Goal: Information Seeking & Learning: Learn about a topic

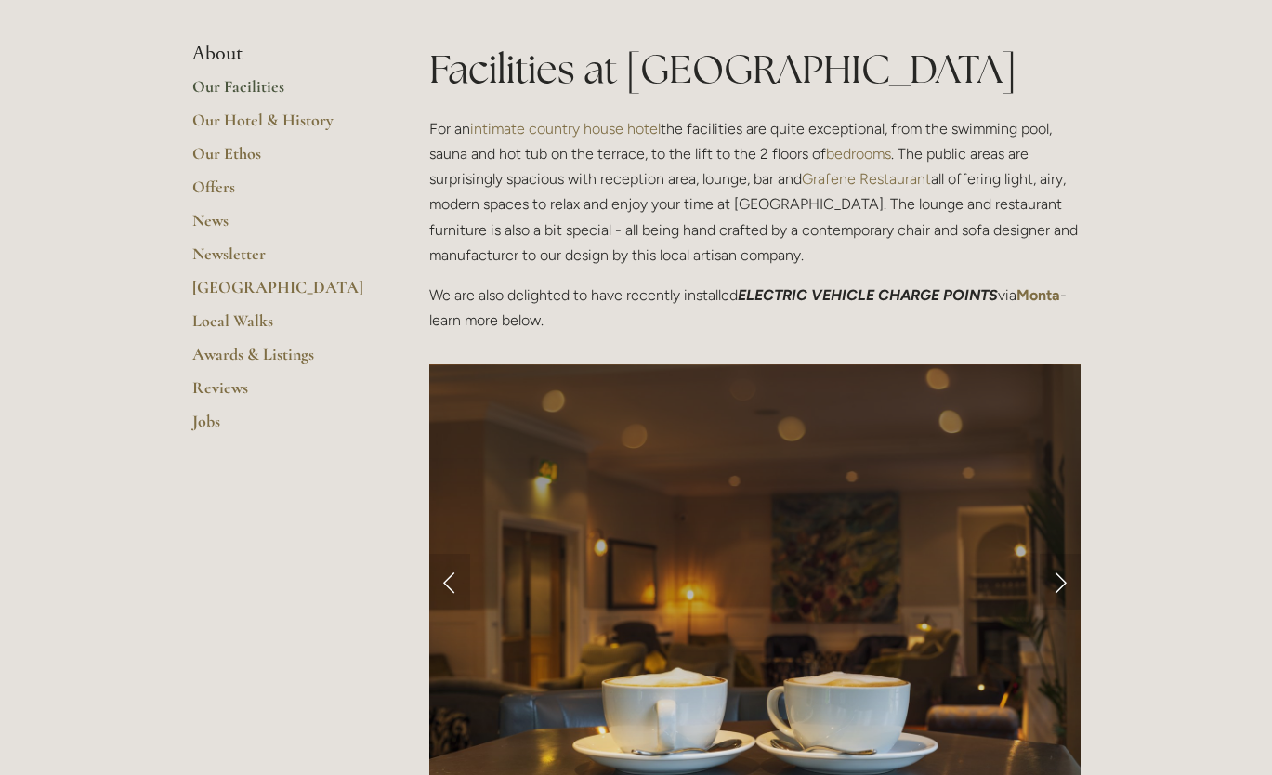
scroll to position [279, 0]
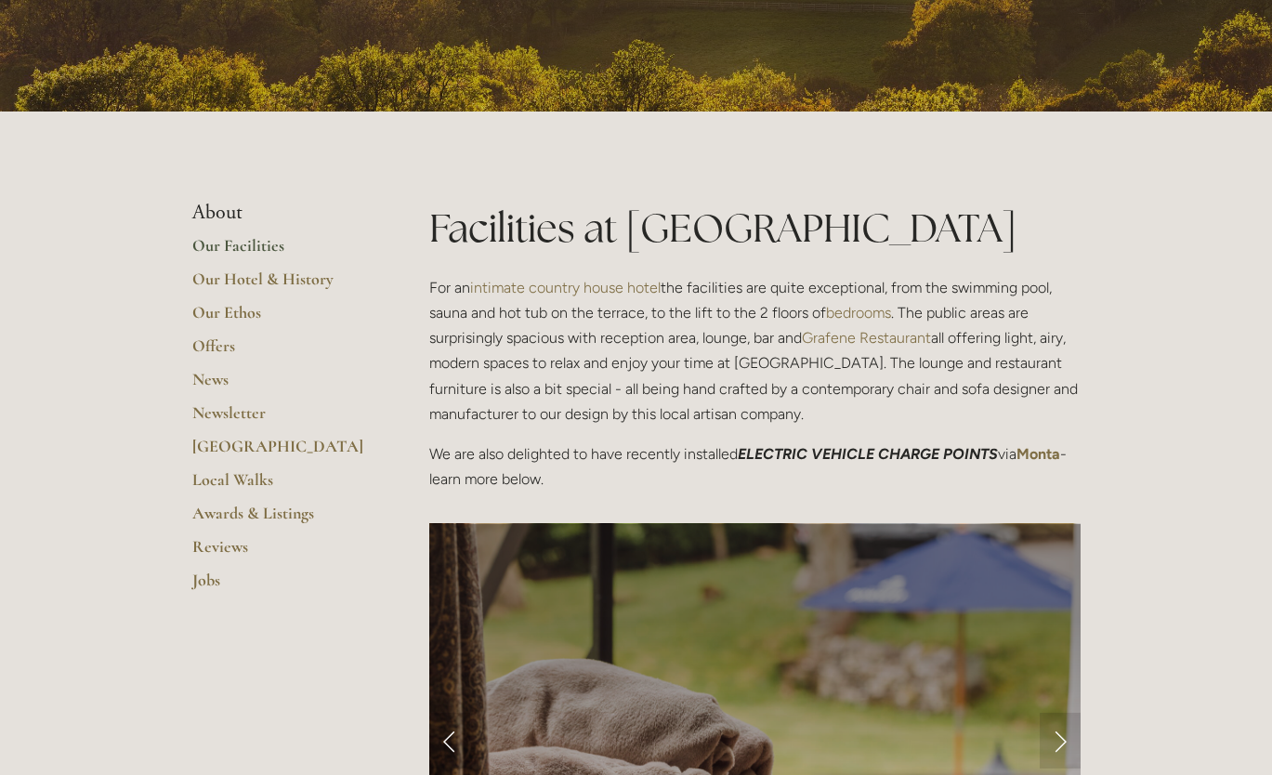
click at [240, 245] on link "Our Facilities" at bounding box center [280, 251] width 177 height 33
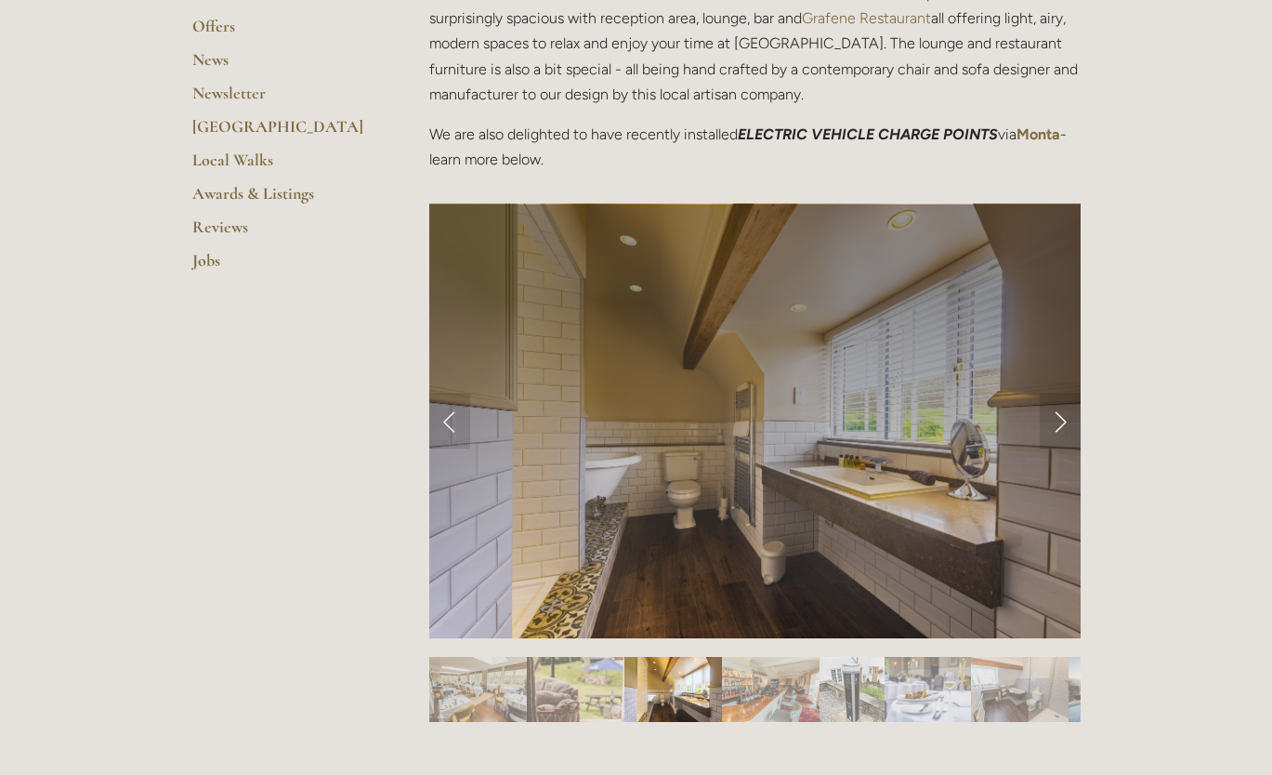
scroll to position [650, 0]
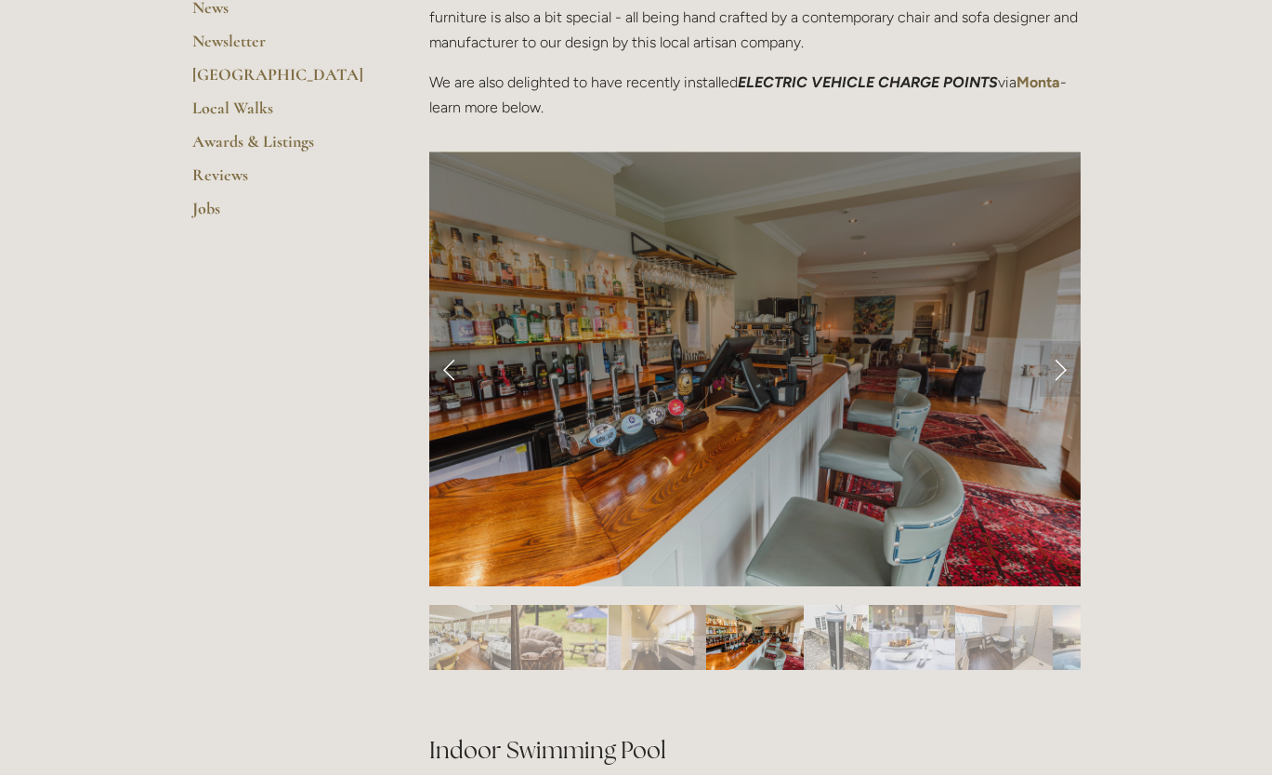
click at [1056, 373] on link "Next Slide" at bounding box center [1059, 369] width 41 height 56
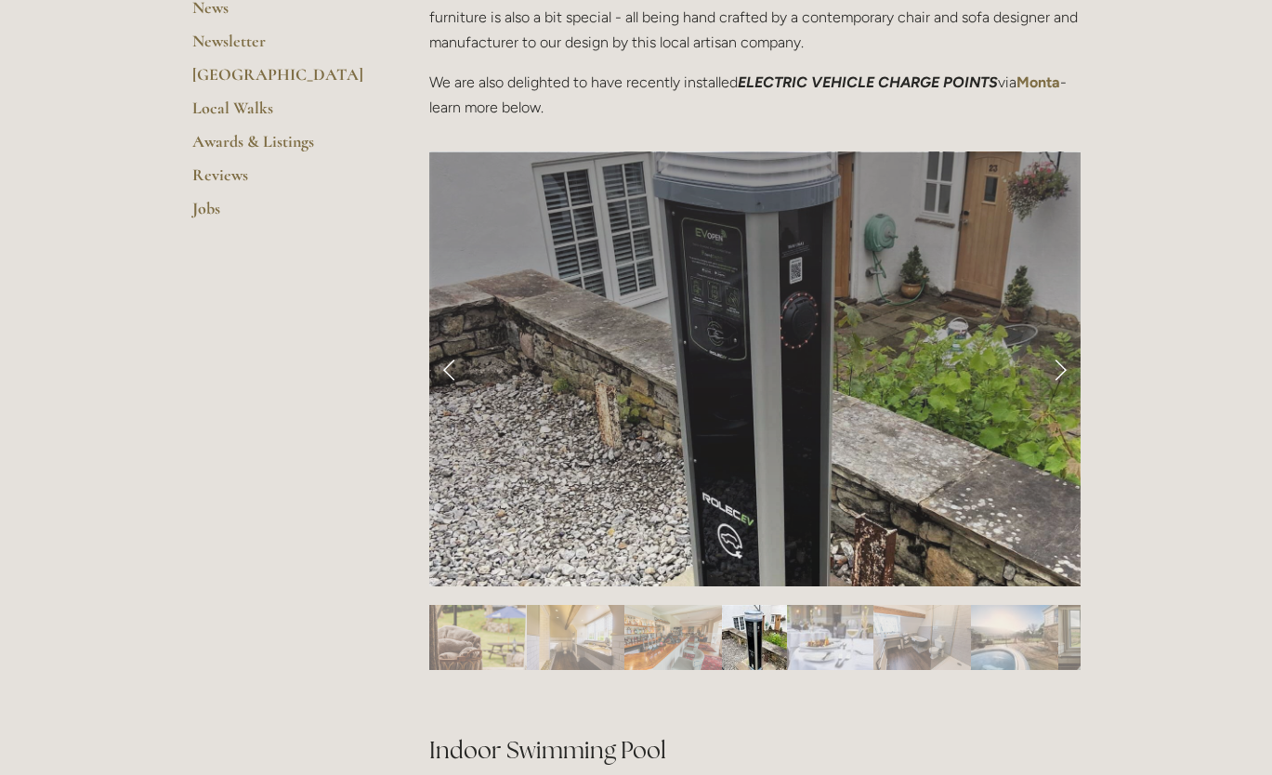
click at [1056, 373] on link "Next Slide" at bounding box center [1059, 369] width 41 height 56
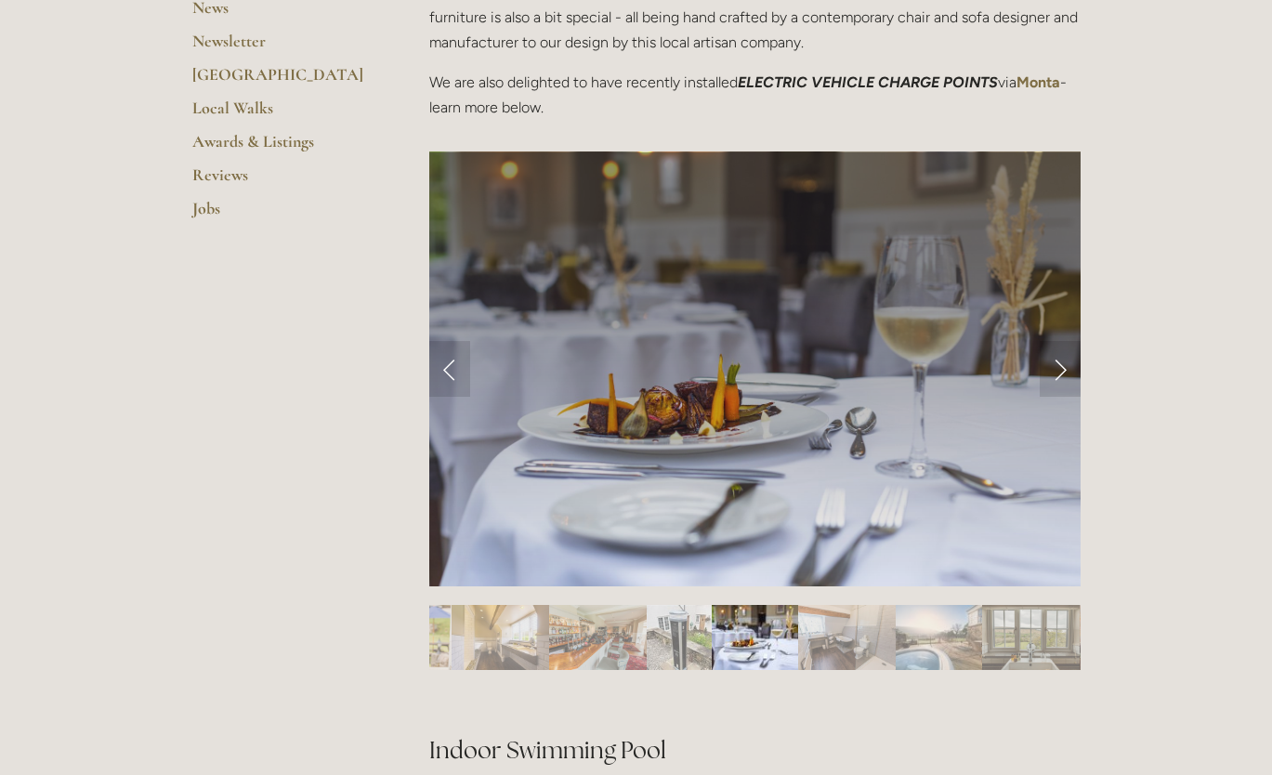
click at [1056, 373] on link "Next Slide" at bounding box center [1059, 369] width 41 height 56
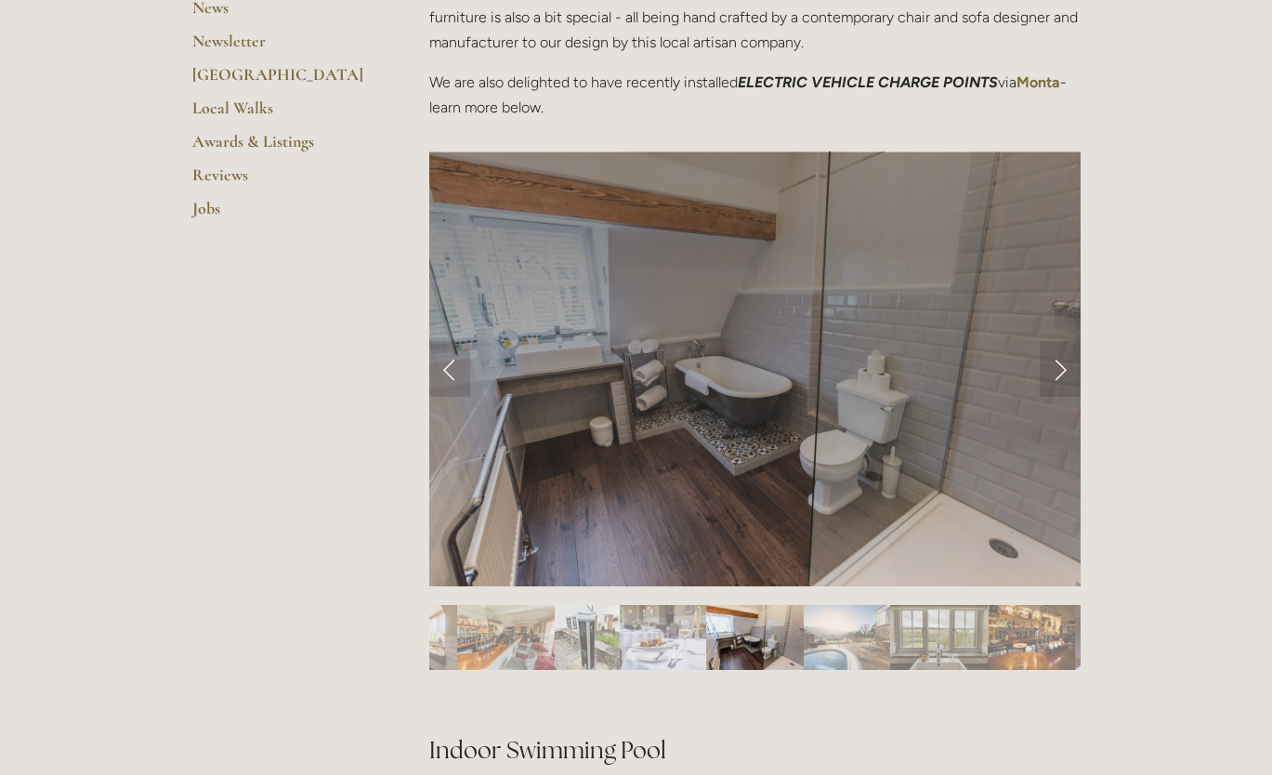
click at [1060, 370] on link "Next Slide" at bounding box center [1059, 369] width 41 height 56
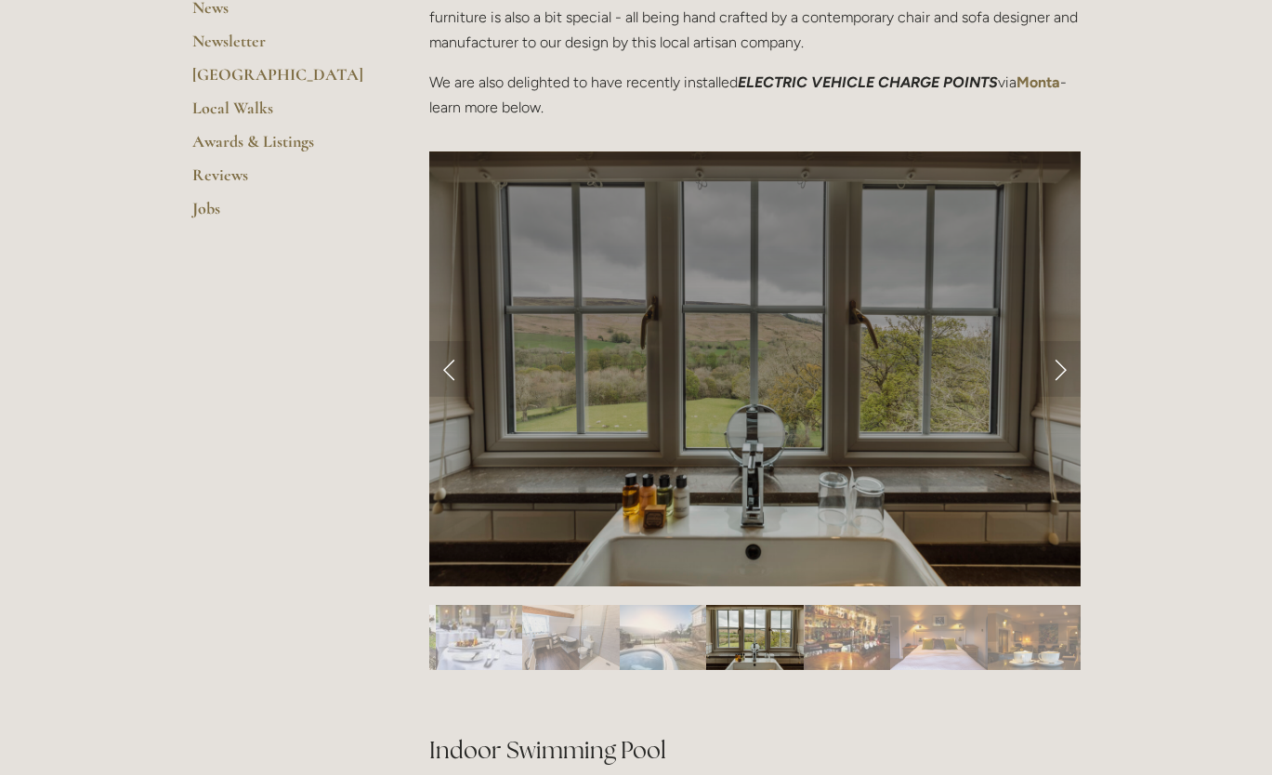
click at [1060, 370] on link "Next Slide" at bounding box center [1059, 369] width 41 height 56
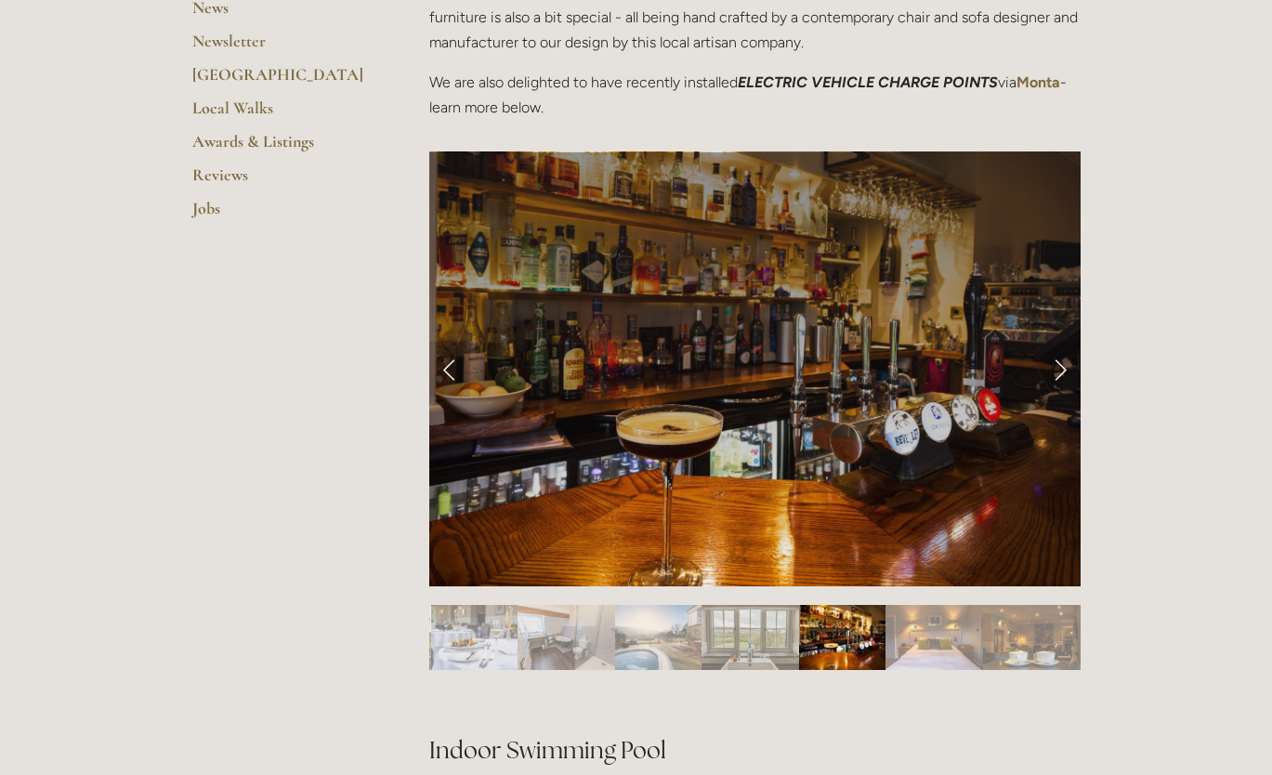
click at [1060, 370] on link "Next Slide" at bounding box center [1059, 369] width 41 height 56
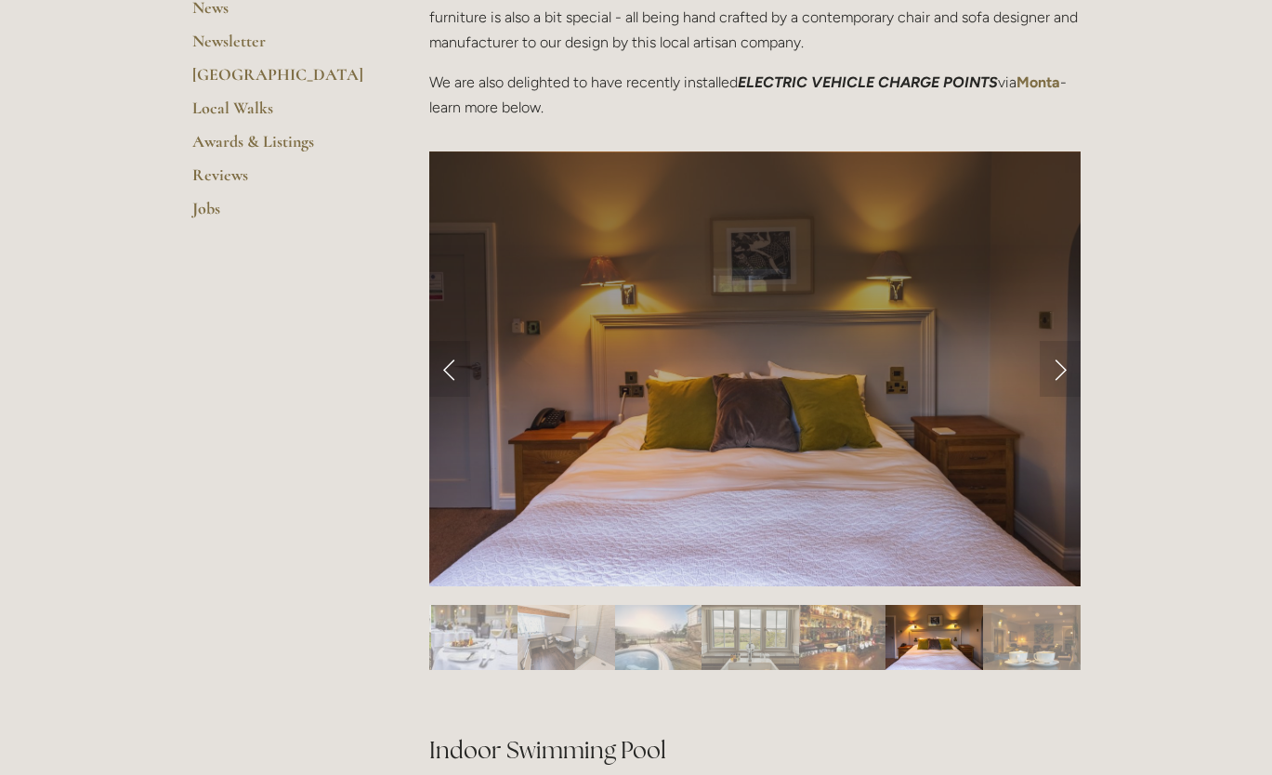
click at [1060, 370] on link "Next Slide" at bounding box center [1059, 369] width 41 height 56
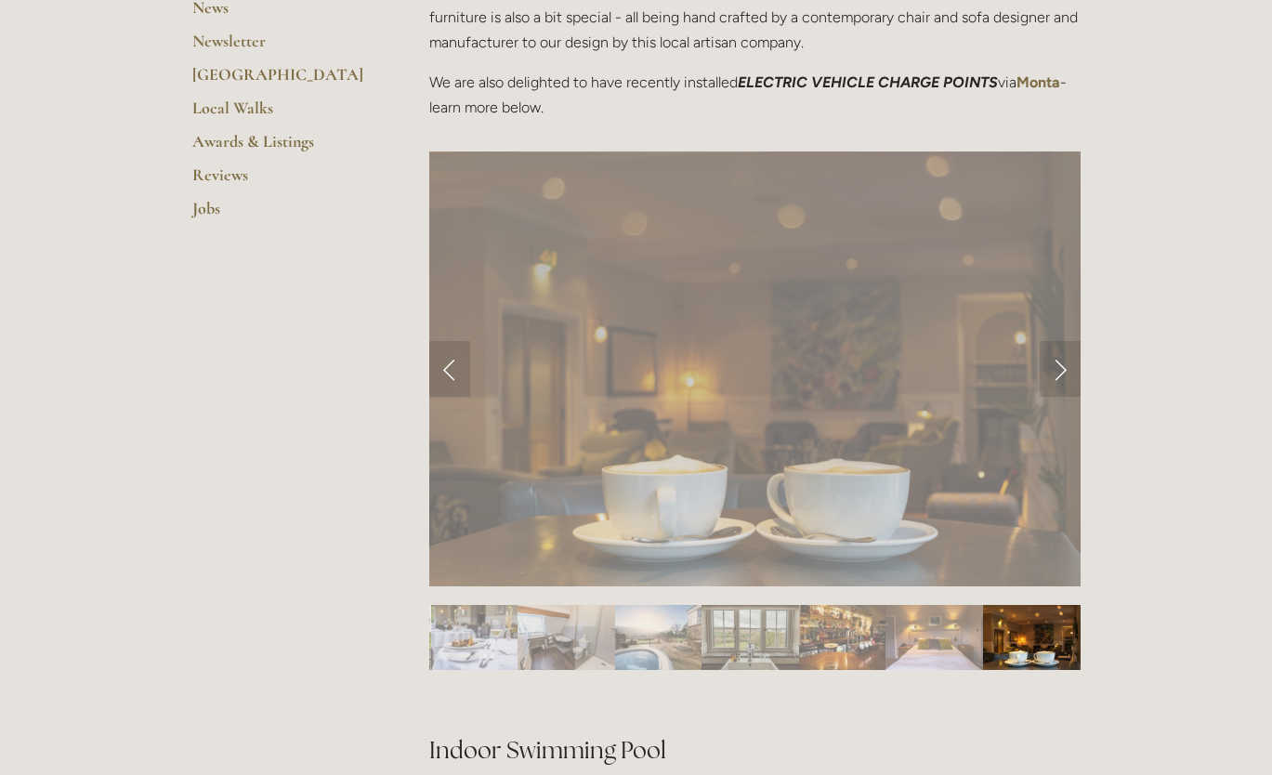
click at [1063, 367] on link "Next Slide" at bounding box center [1059, 369] width 41 height 56
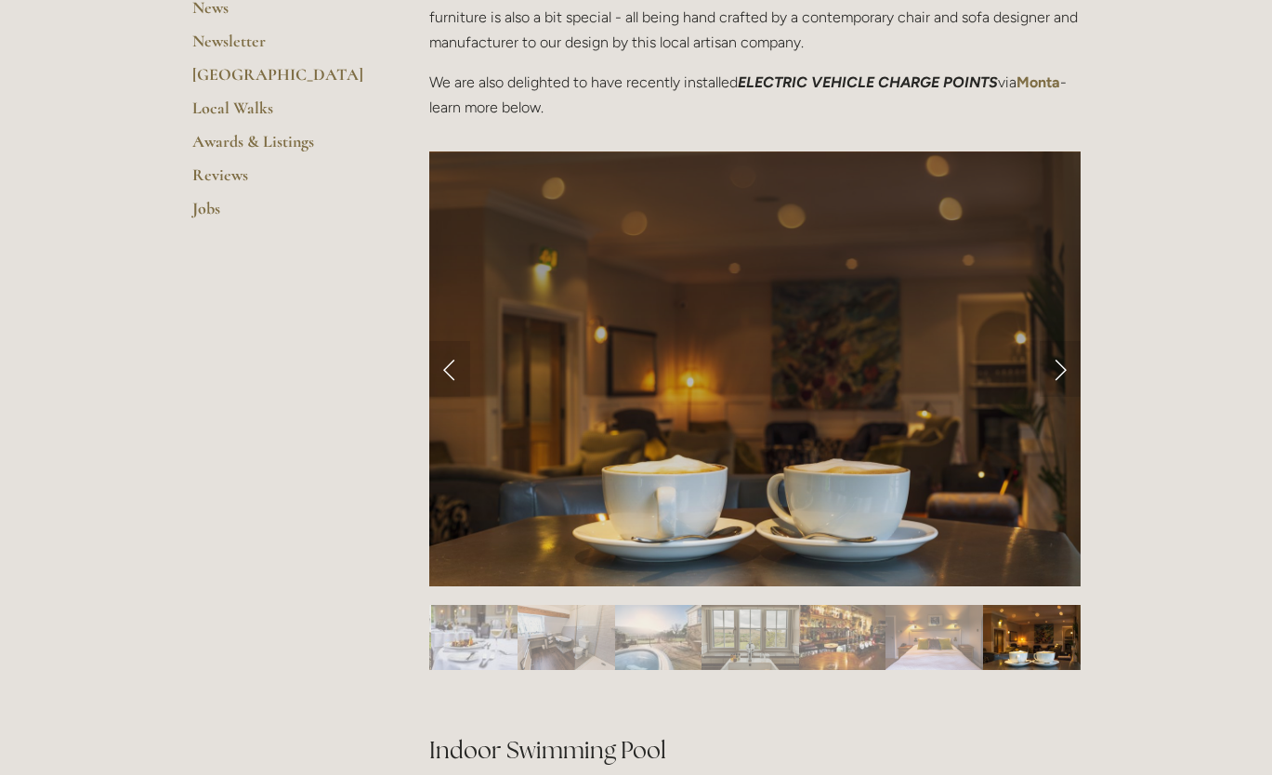
click at [1058, 369] on link "Next Slide" at bounding box center [1059, 369] width 41 height 56
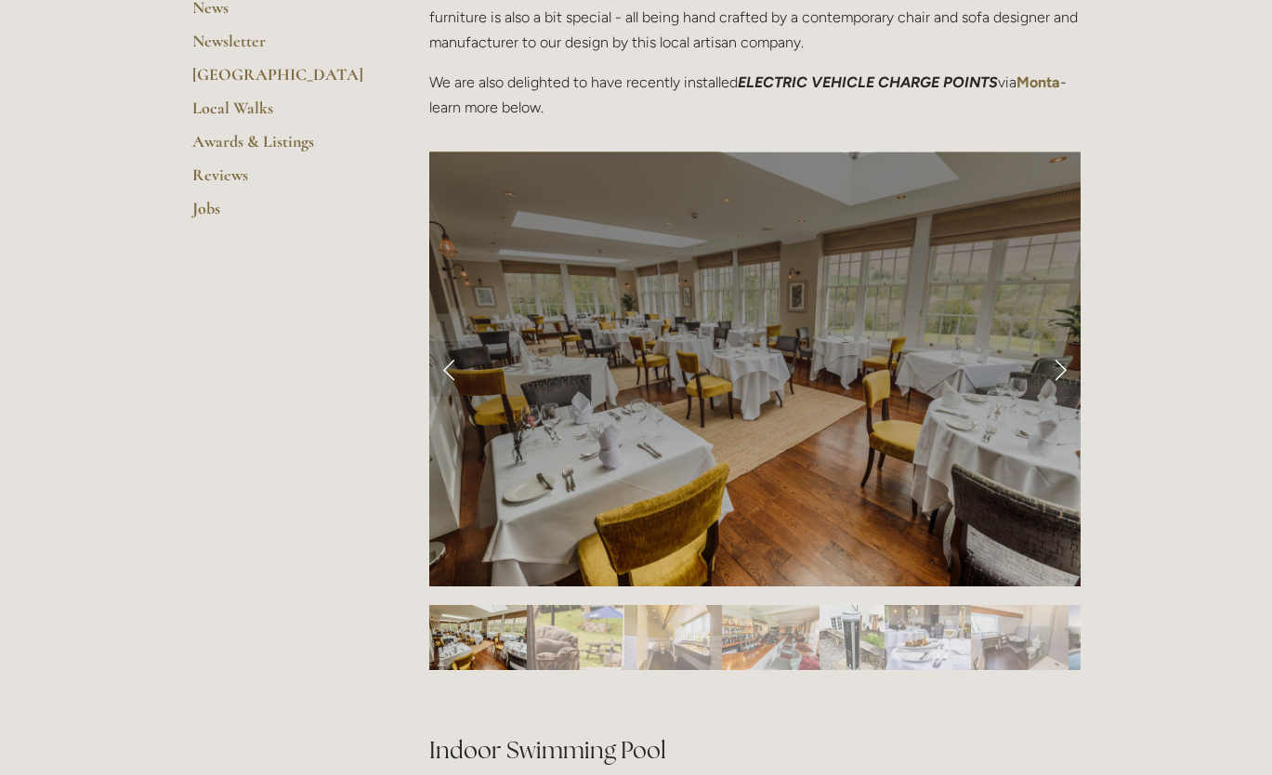
click at [1057, 370] on link "Next Slide" at bounding box center [1059, 369] width 41 height 56
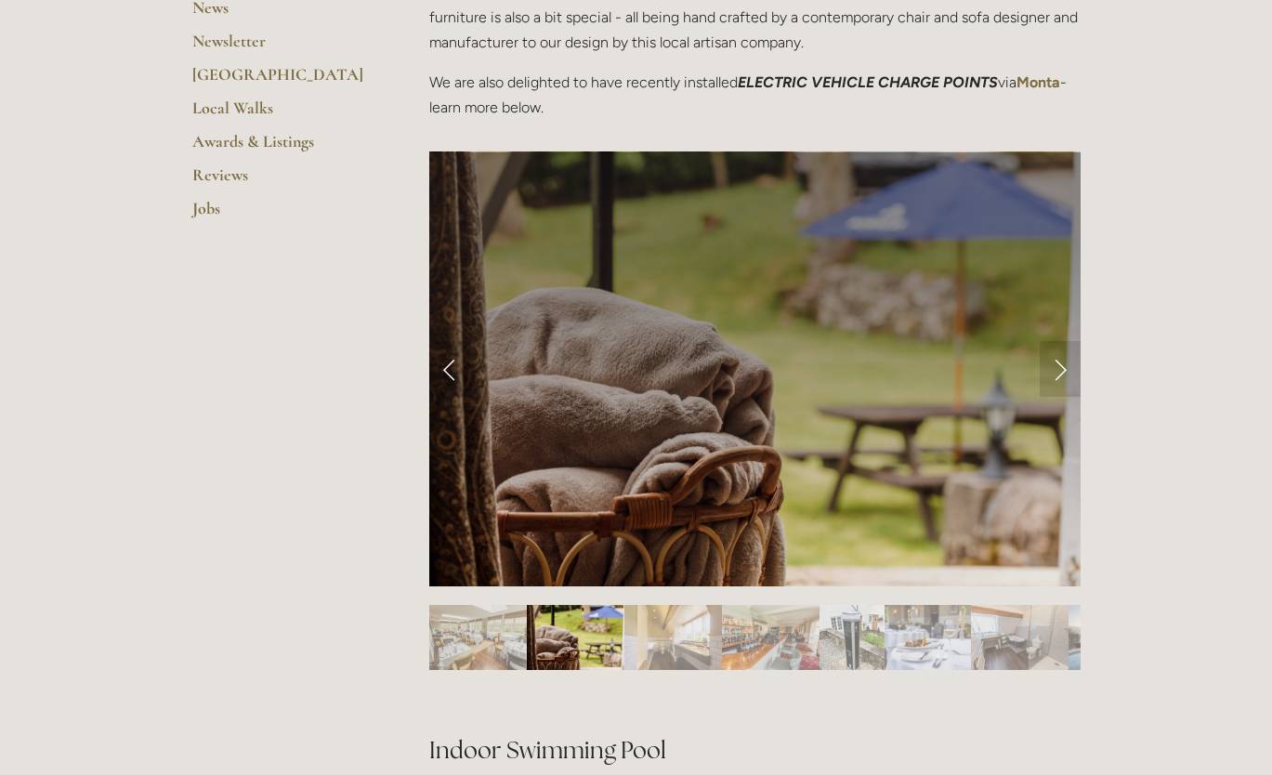
click at [1059, 373] on link "Next Slide" at bounding box center [1059, 369] width 41 height 56
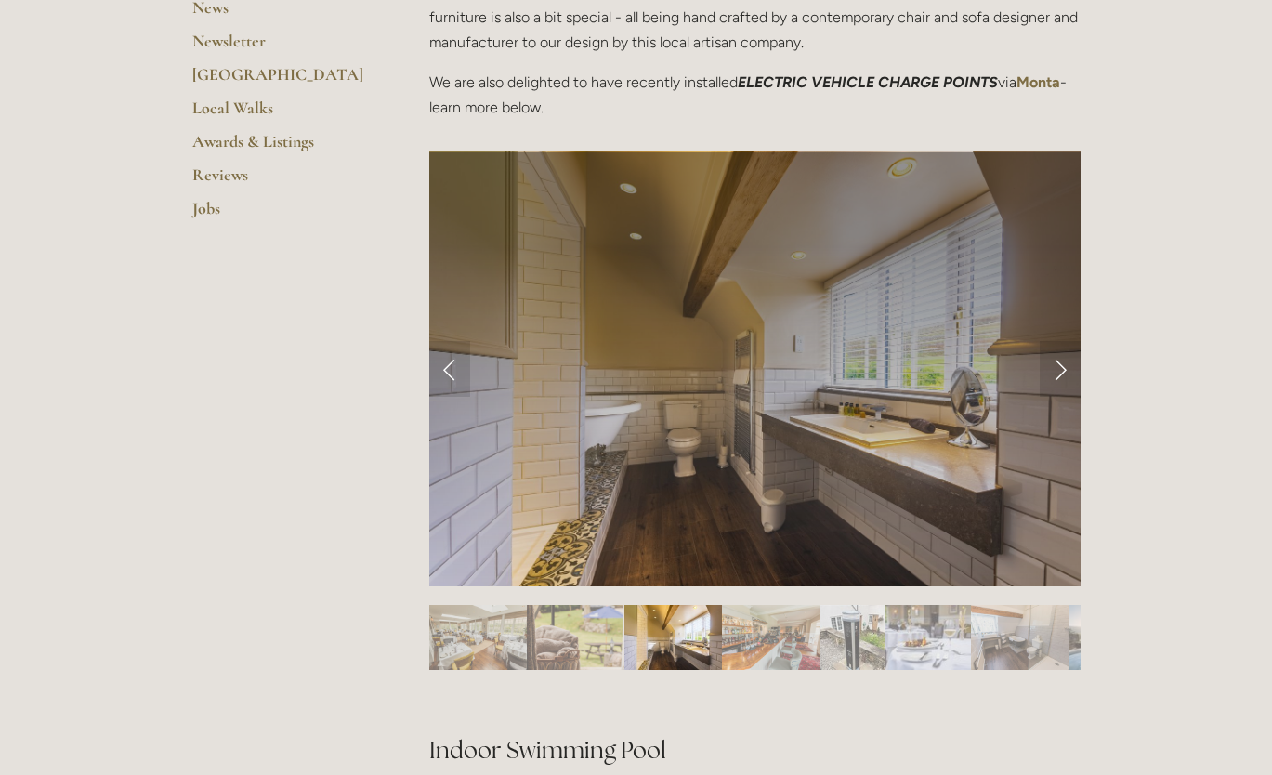
click at [1060, 371] on link "Next Slide" at bounding box center [1059, 369] width 41 height 56
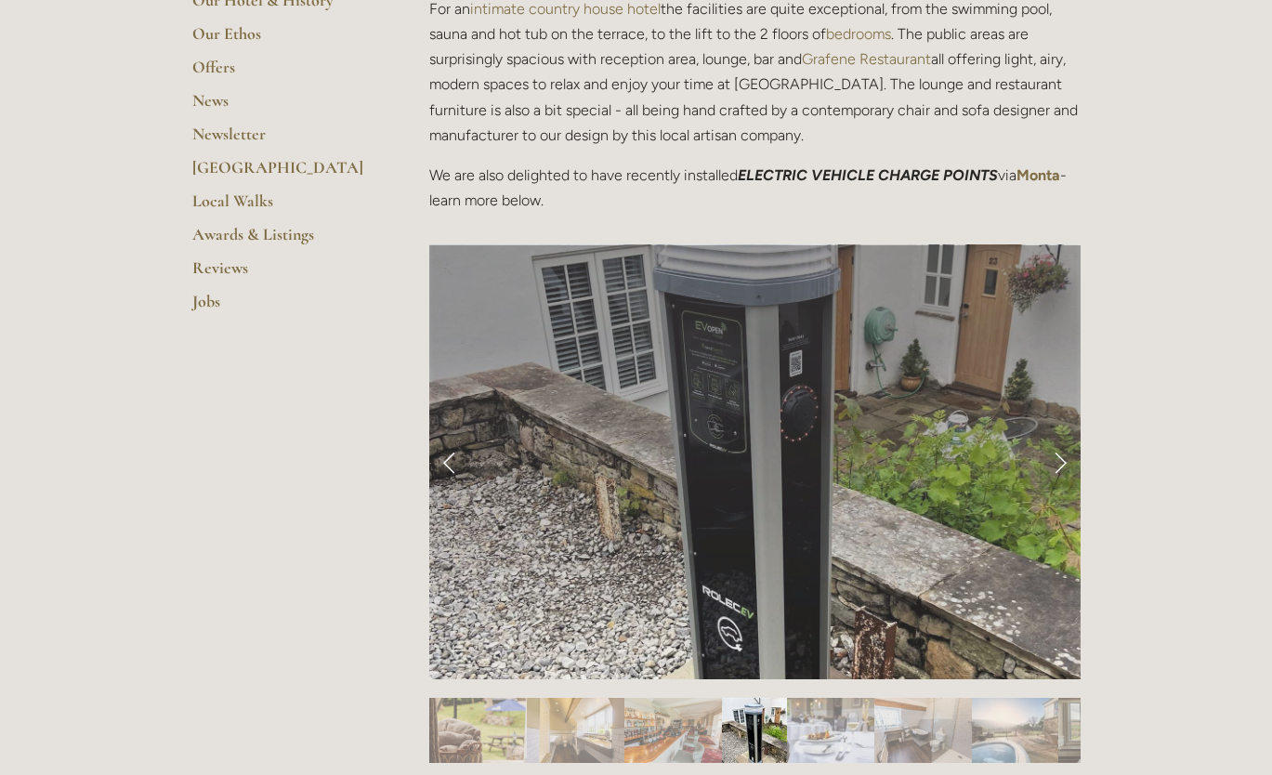
scroll to position [464, 0]
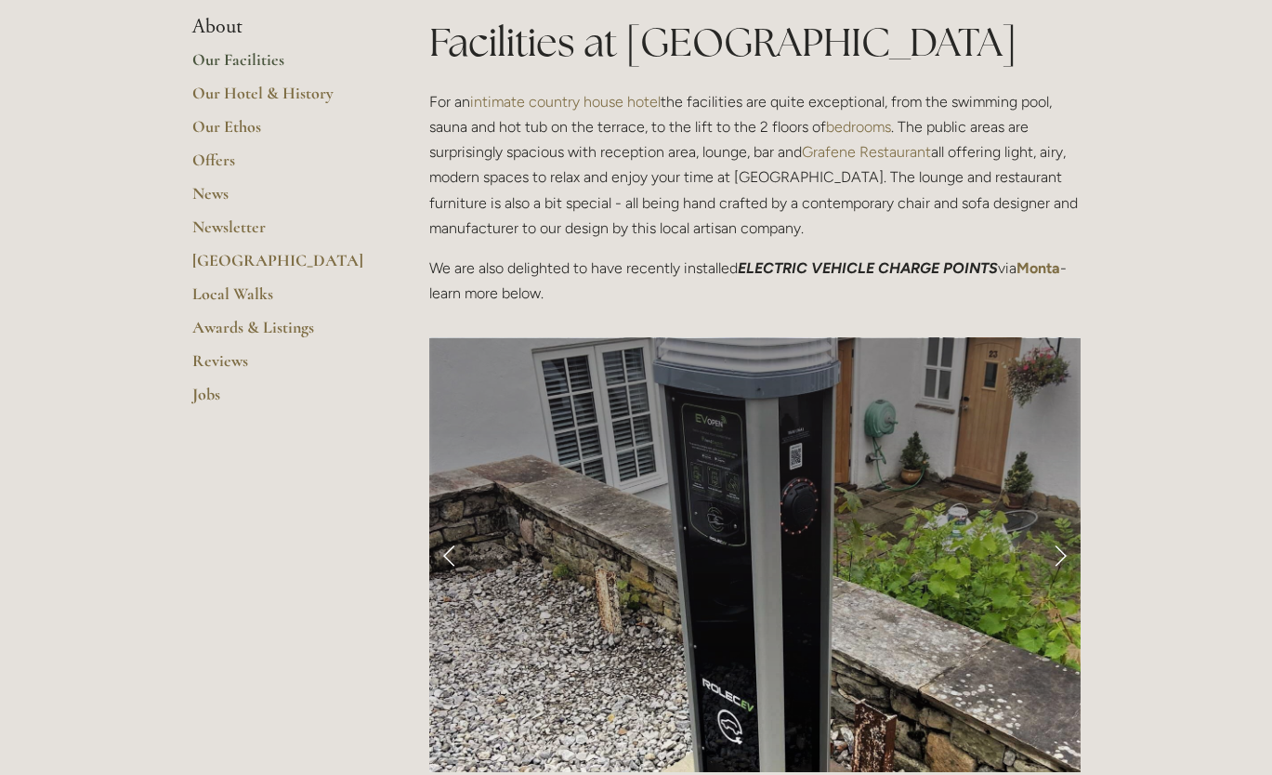
click at [261, 91] on link "Our Hotel & History" at bounding box center [280, 99] width 177 height 33
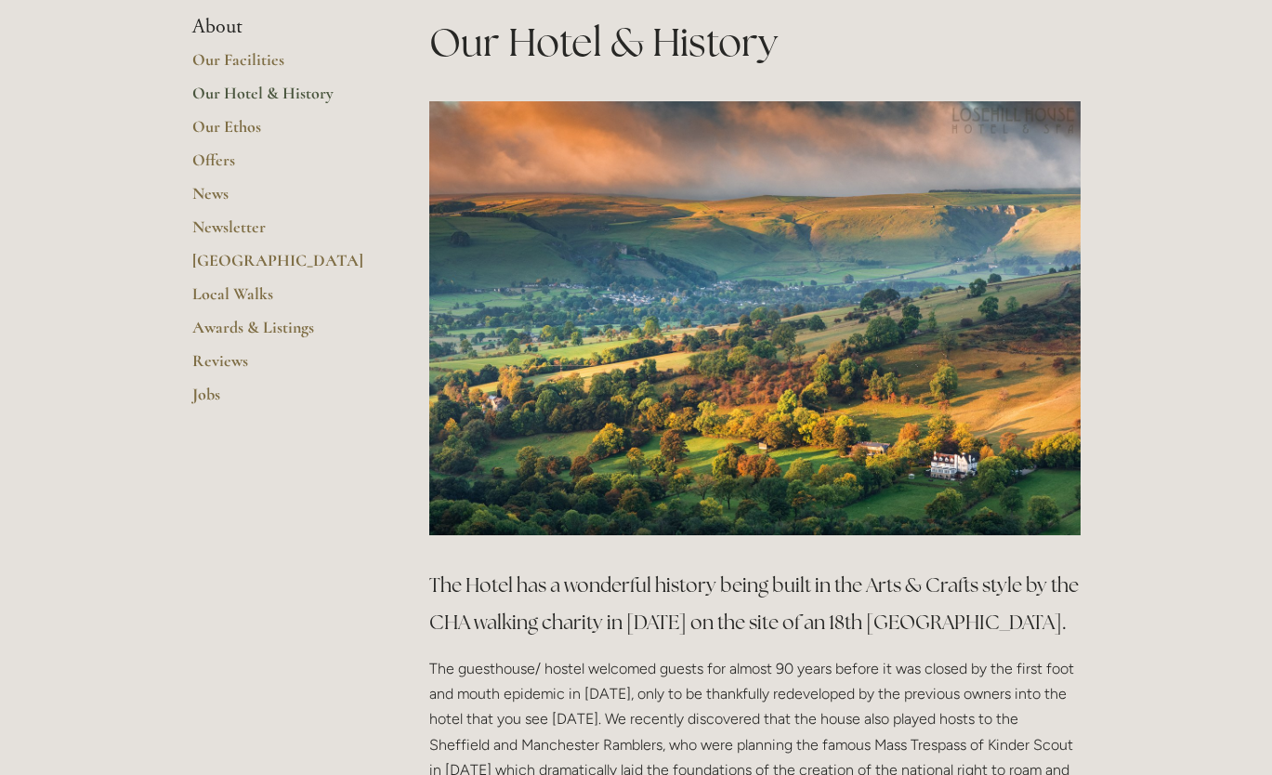
scroll to position [186, 0]
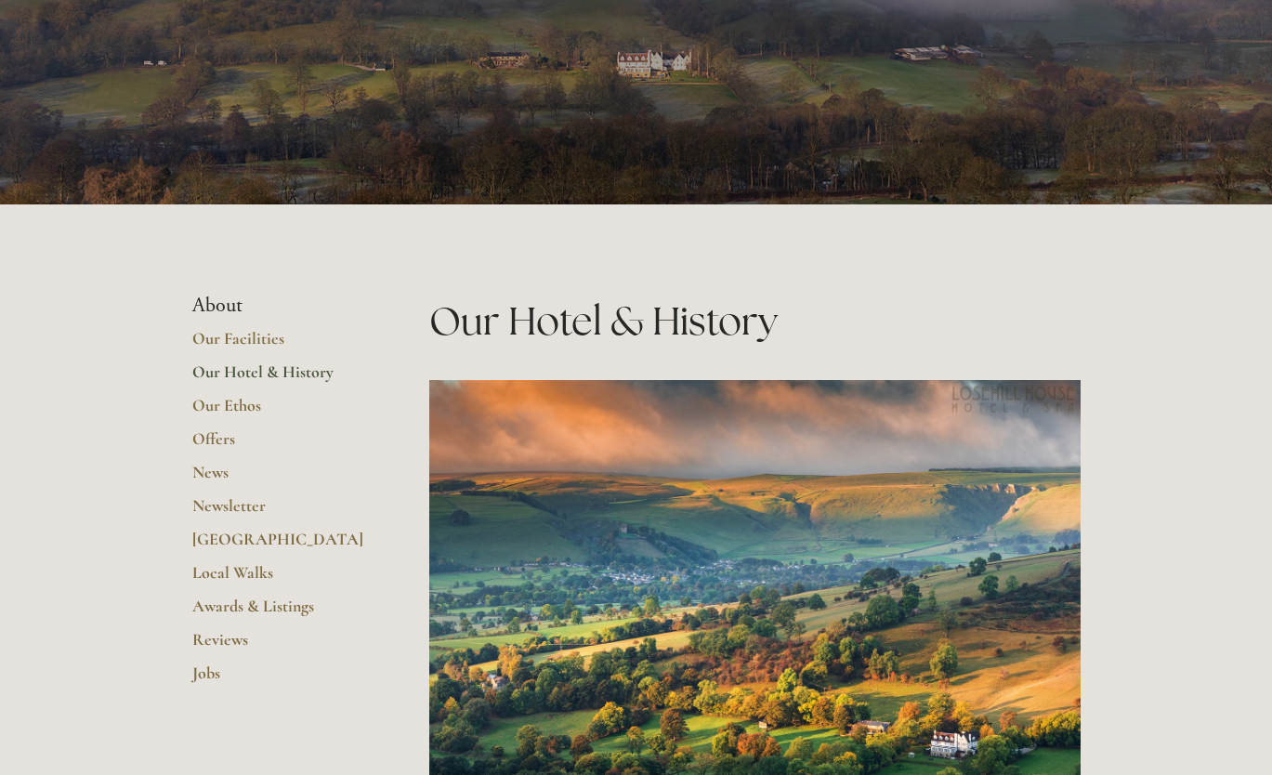
click at [231, 570] on link "Local Walks" at bounding box center [280, 578] width 177 height 33
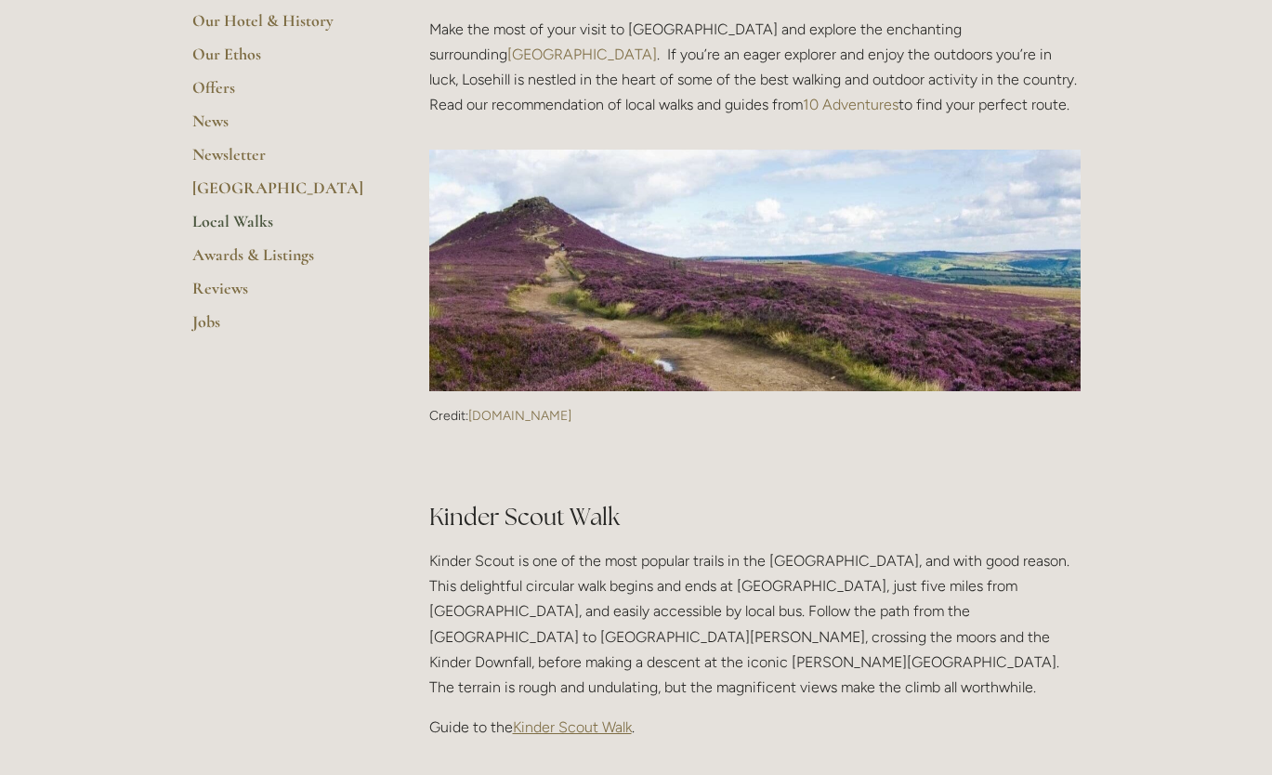
scroll to position [464, 0]
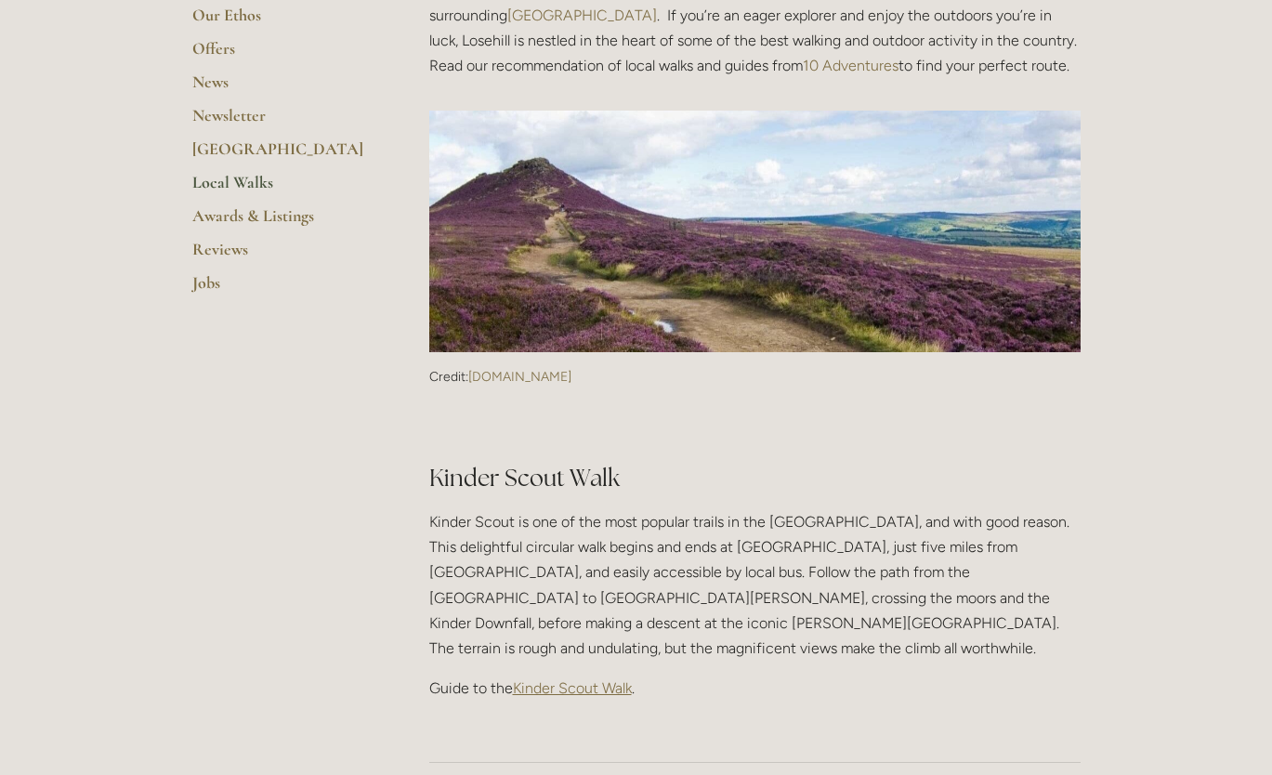
click at [208, 48] on link "Offers" at bounding box center [280, 54] width 177 height 33
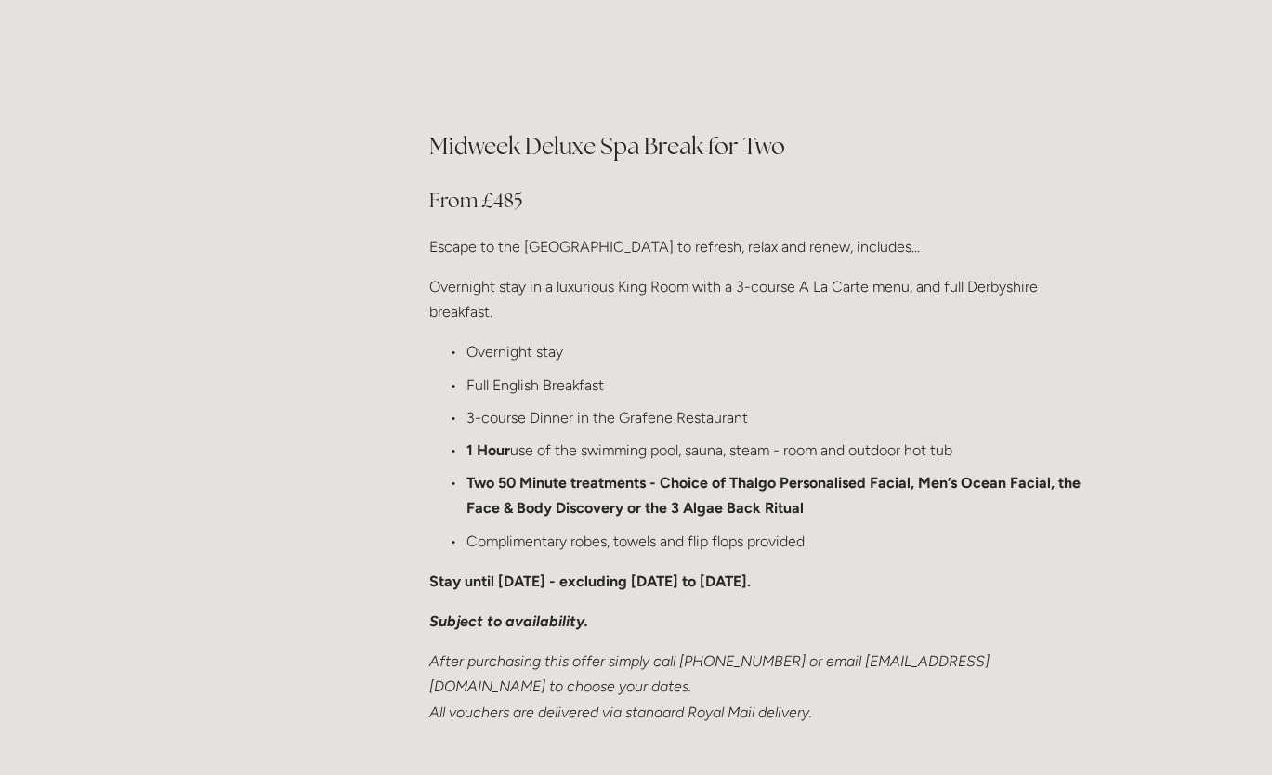
scroll to position [2044, 0]
